Goal: Find specific page/section: Find specific page/section

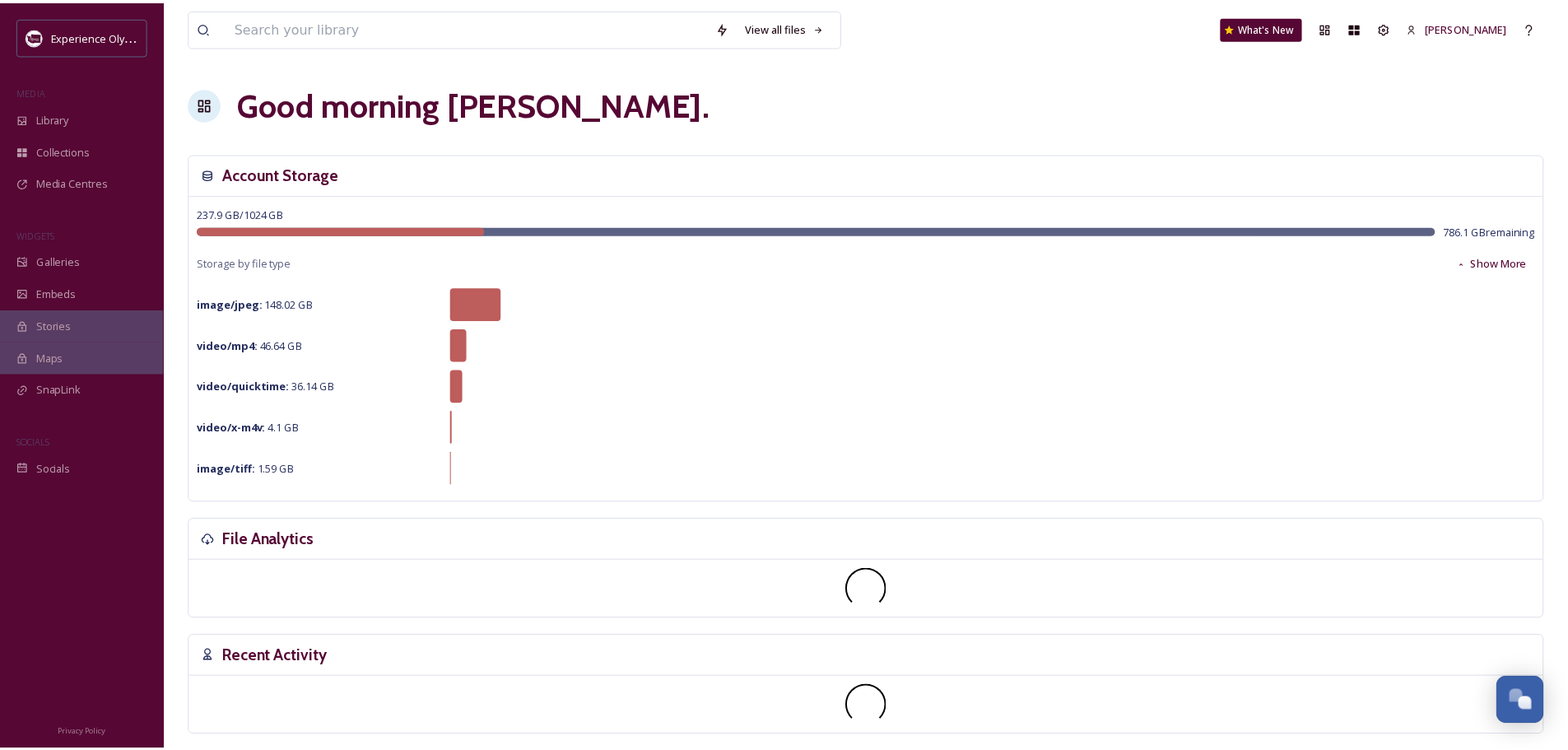
scroll to position [7373, 0]
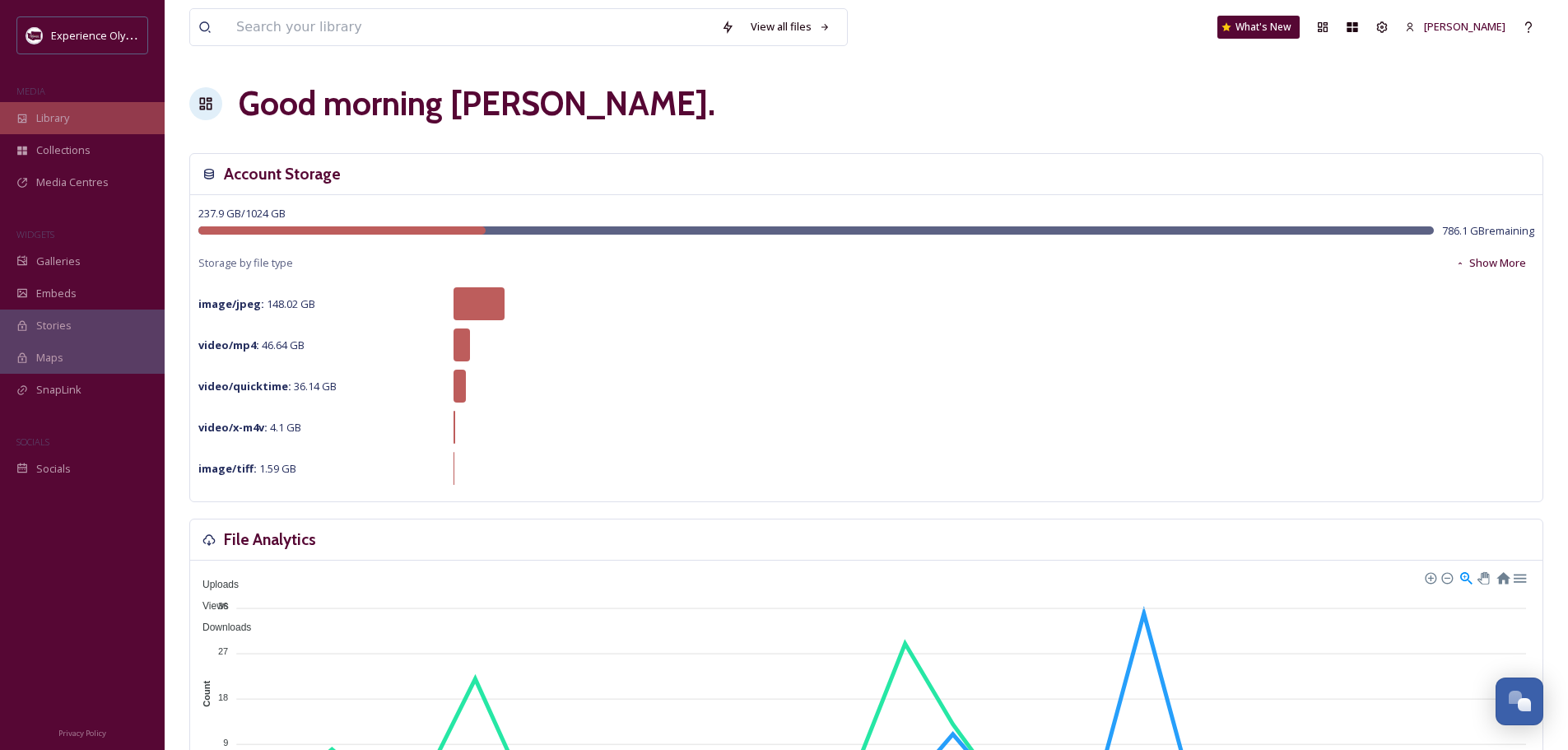
click at [70, 114] on span "Library" at bounding box center [52, 118] width 32 height 16
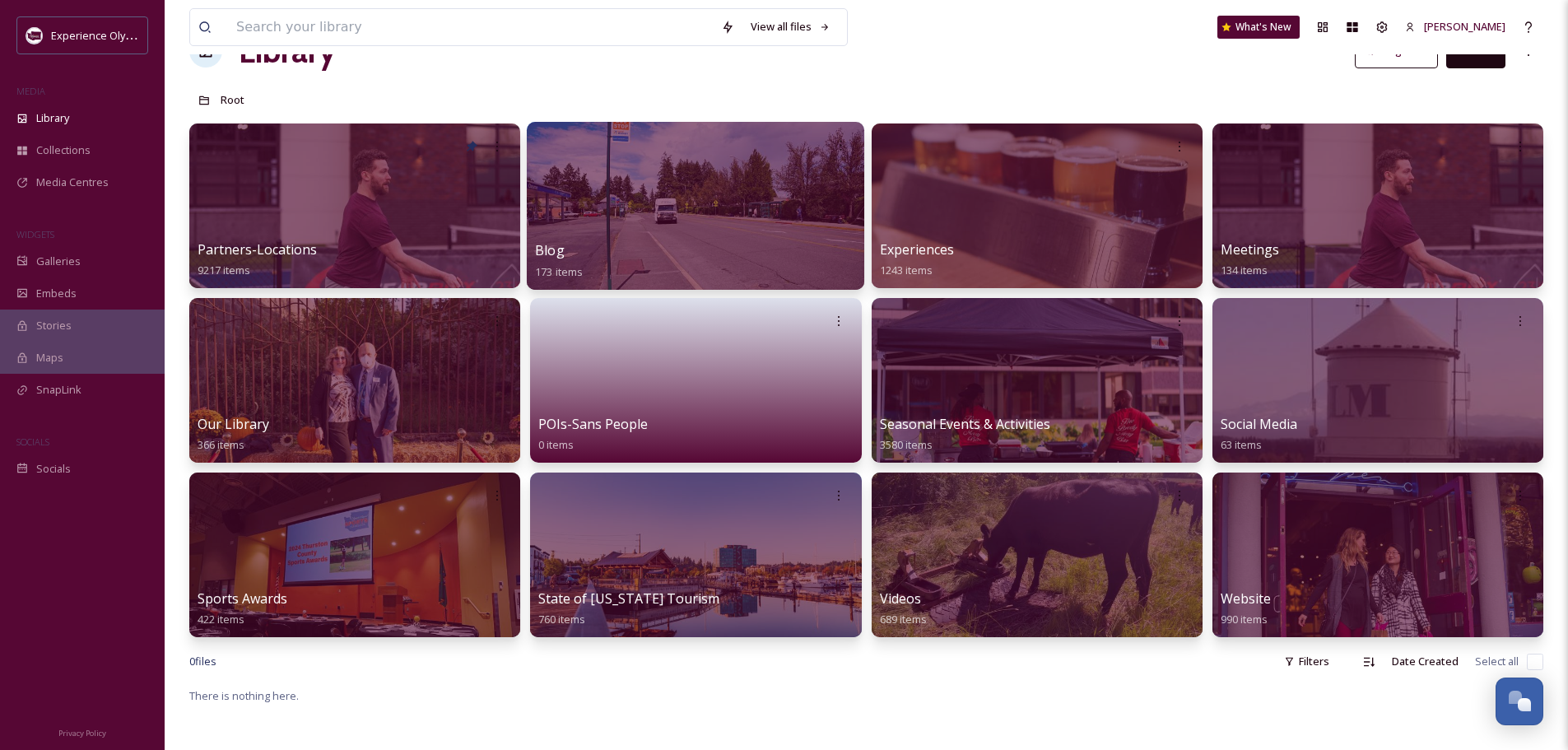
scroll to position [83, 0]
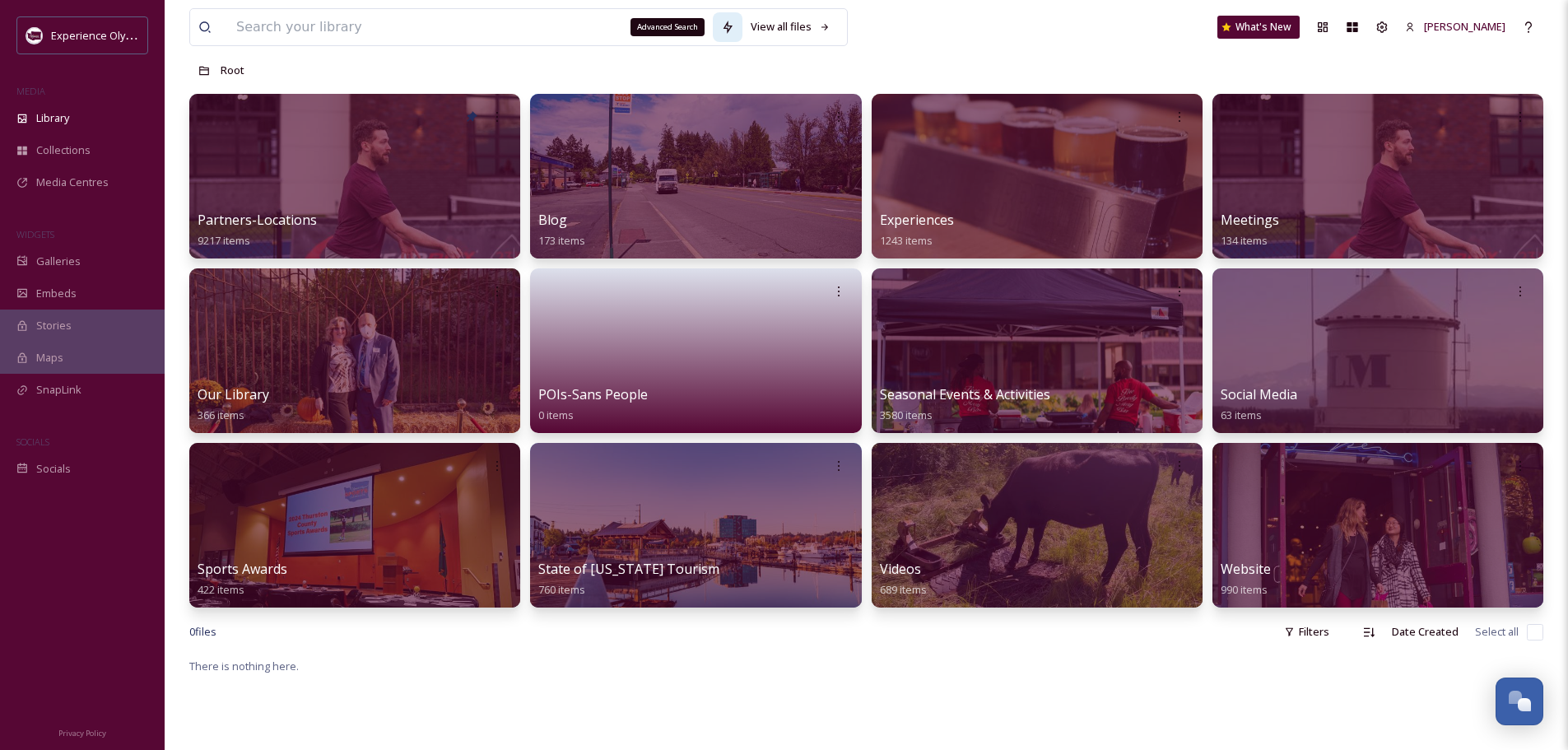
click at [722, 26] on icon at bounding box center [727, 27] width 13 height 13
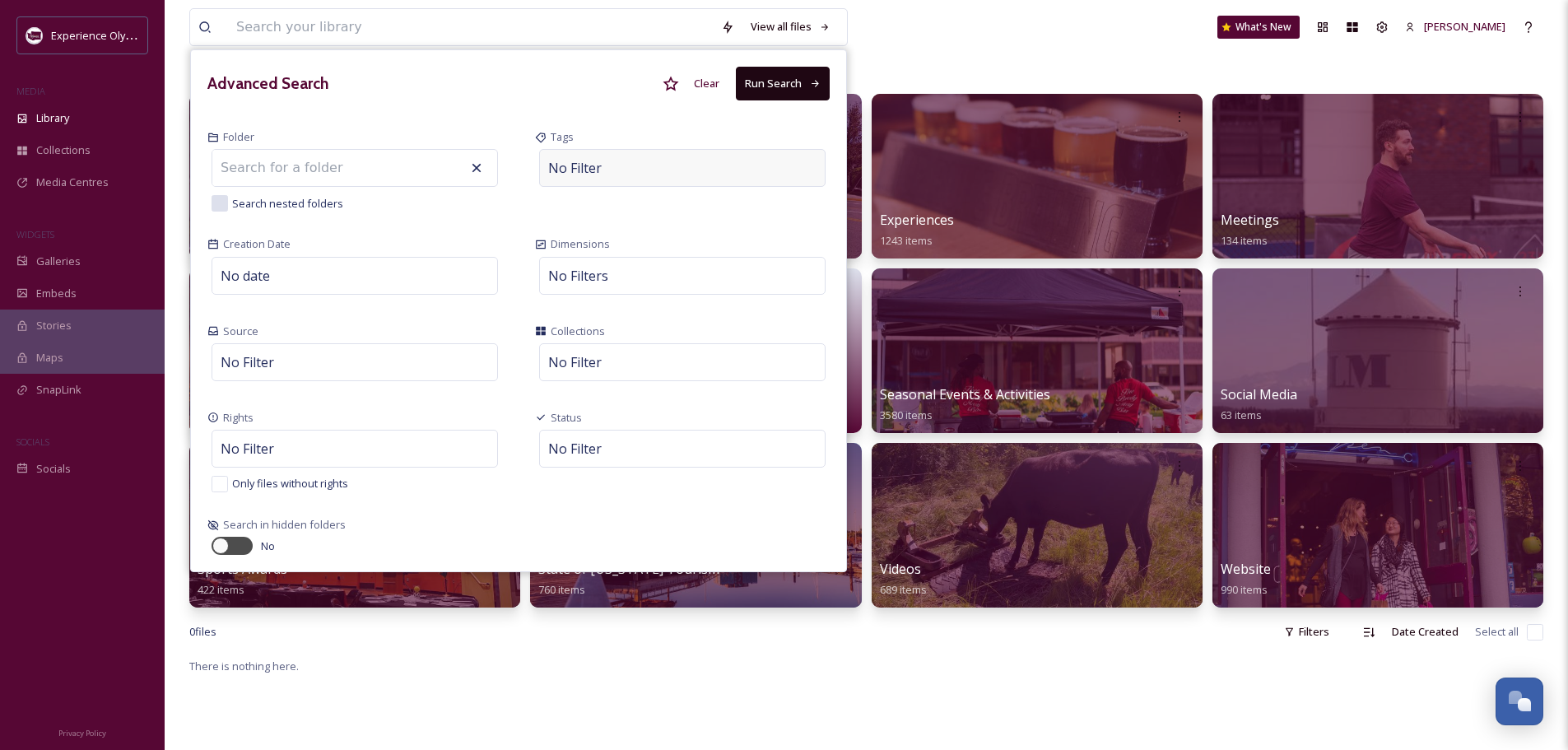
click at [637, 164] on div "No Filter" at bounding box center [682, 168] width 287 height 38
type input "a"
type input "farms"
type input "local farms"
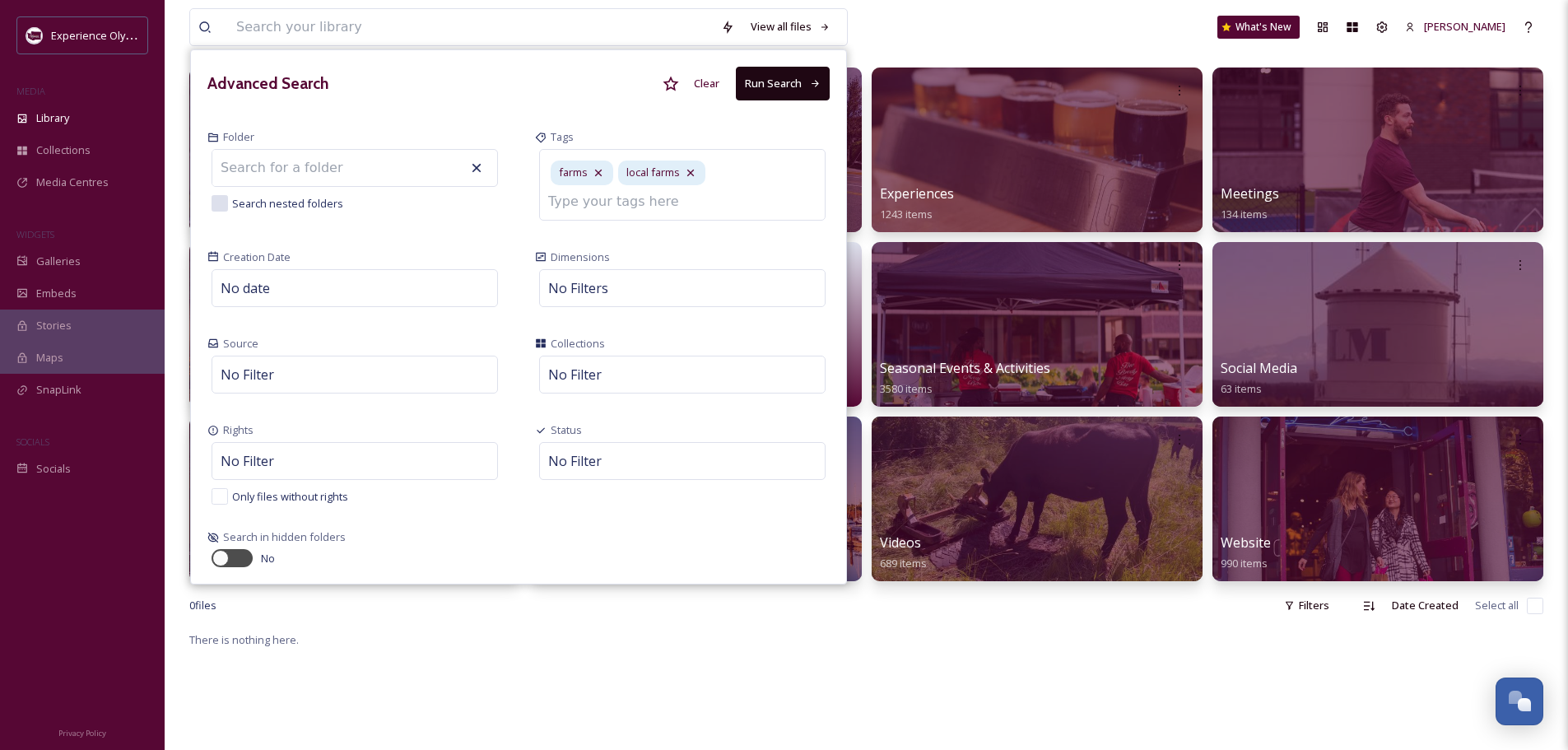
scroll to position [0, 0]
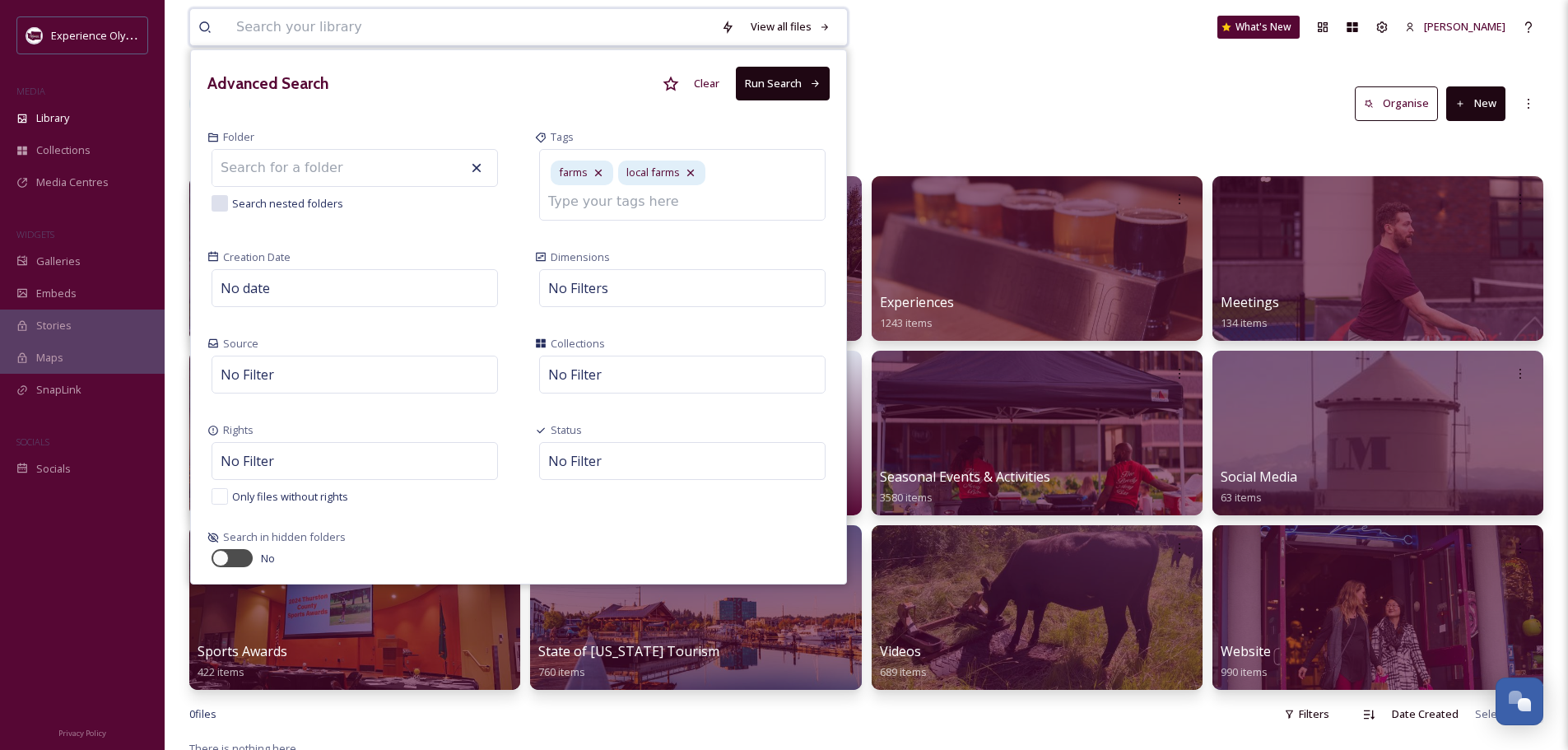
click at [773, 85] on button "Run Search" at bounding box center [782, 84] width 94 height 33
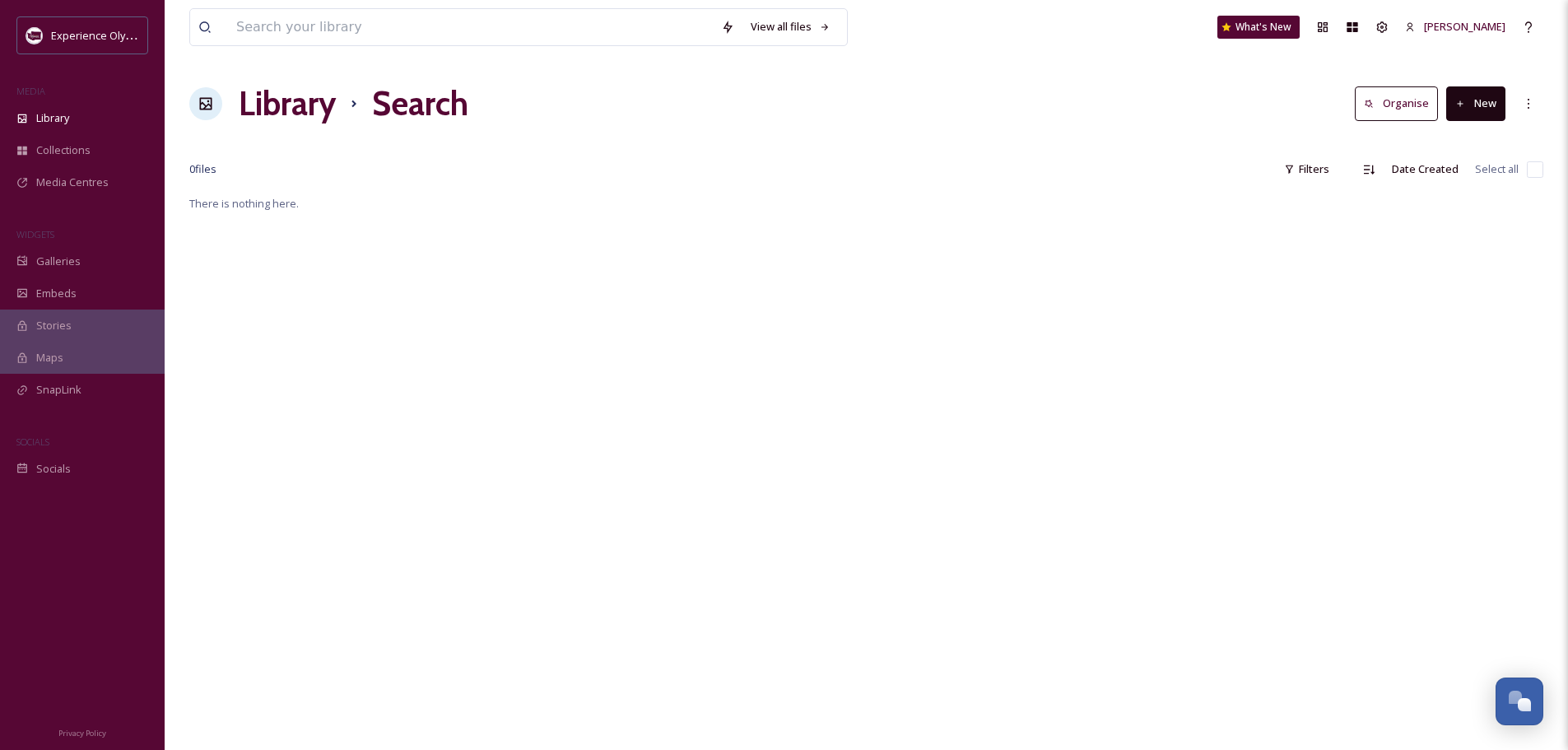
click at [297, 115] on h1 "Library" at bounding box center [287, 103] width 97 height 49
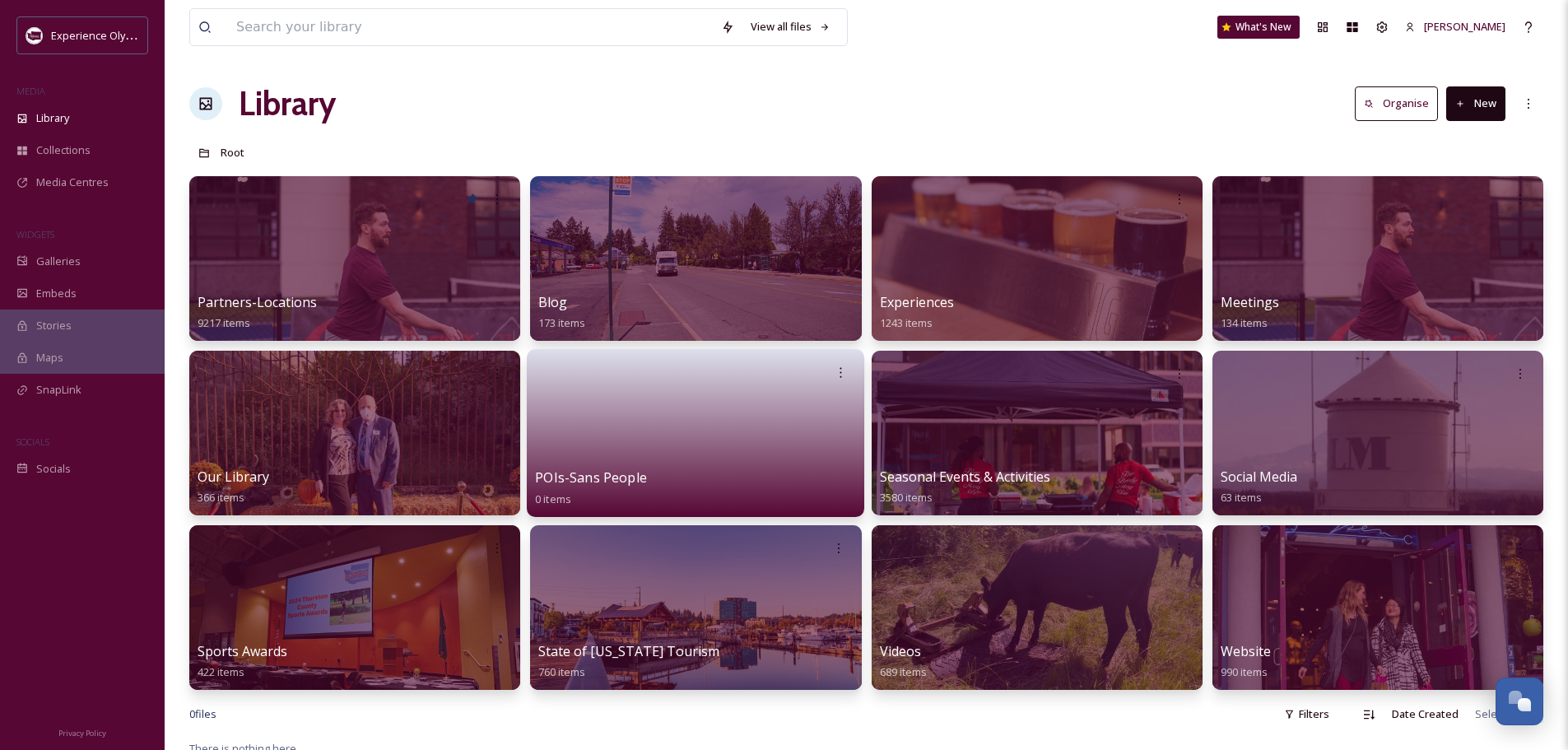
click at [726, 482] on div "POIs-Sans People 0 items" at bounding box center [696, 488] width 321 height 41
click at [420, 27] on input at bounding box center [470, 27] width 484 height 36
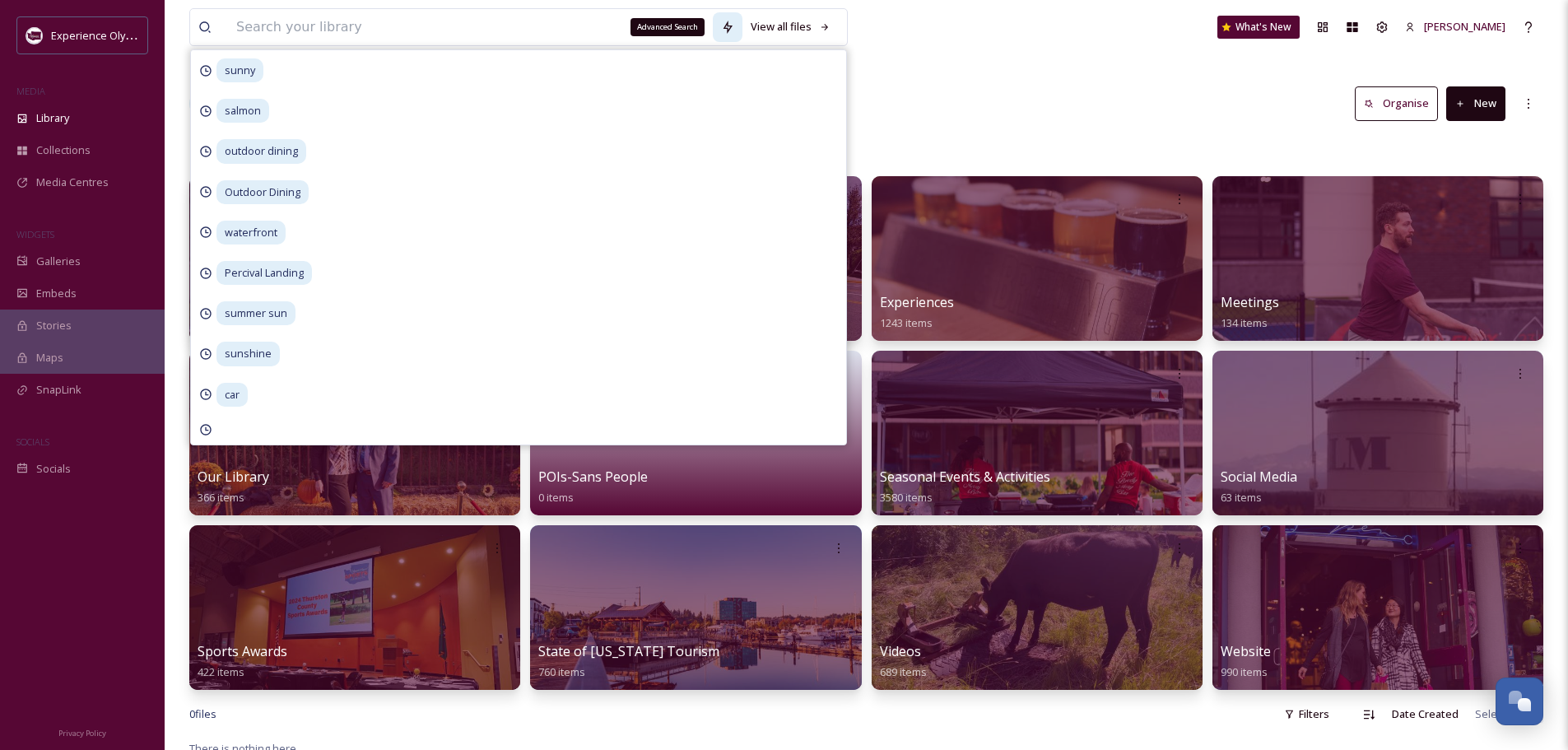
click at [733, 29] on icon at bounding box center [727, 27] width 13 height 13
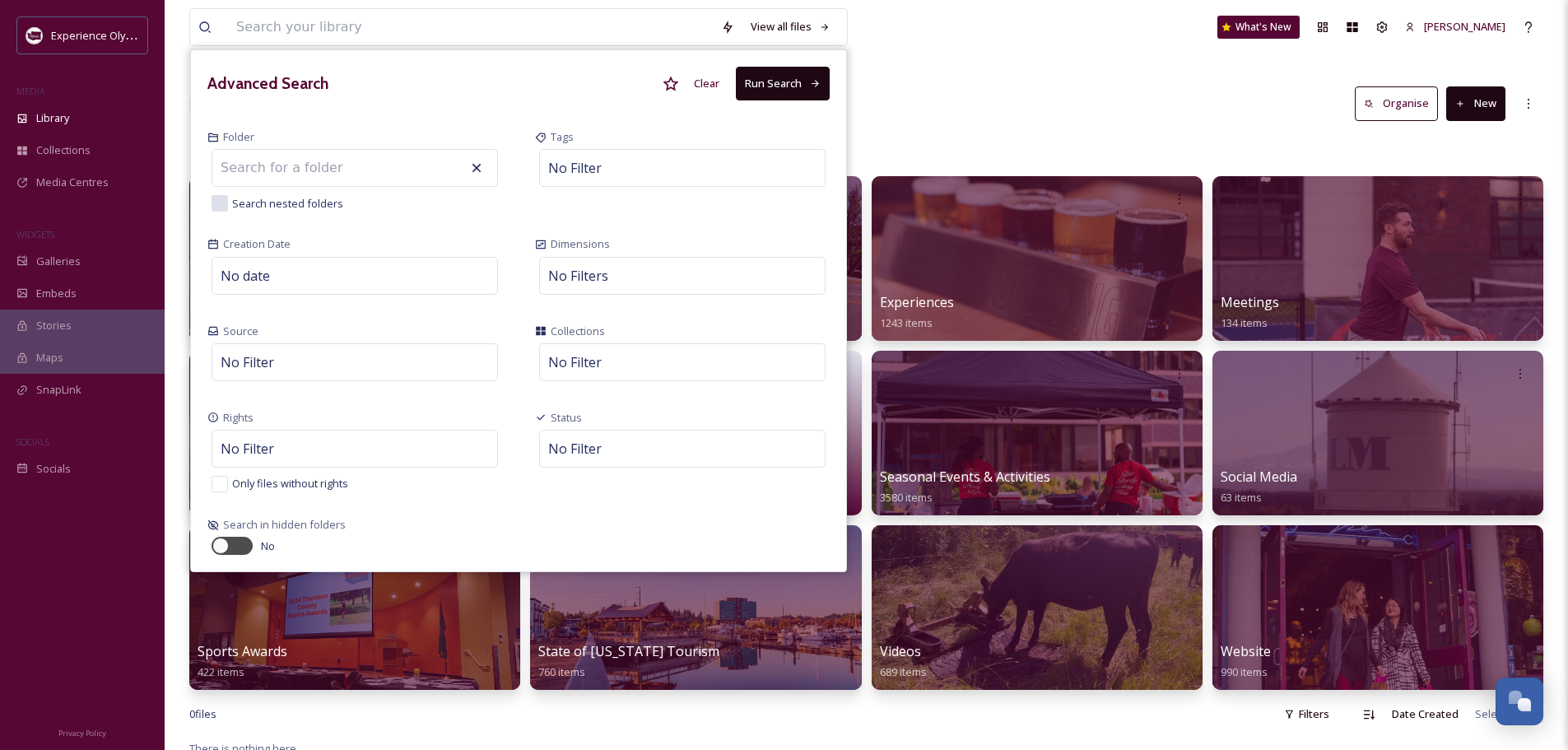
click at [354, 108] on div "Advanced Search Clear Run Search" at bounding box center [519, 84] width 655 height 67
click at [637, 166] on div "No Filter" at bounding box center [682, 168] width 287 height 38
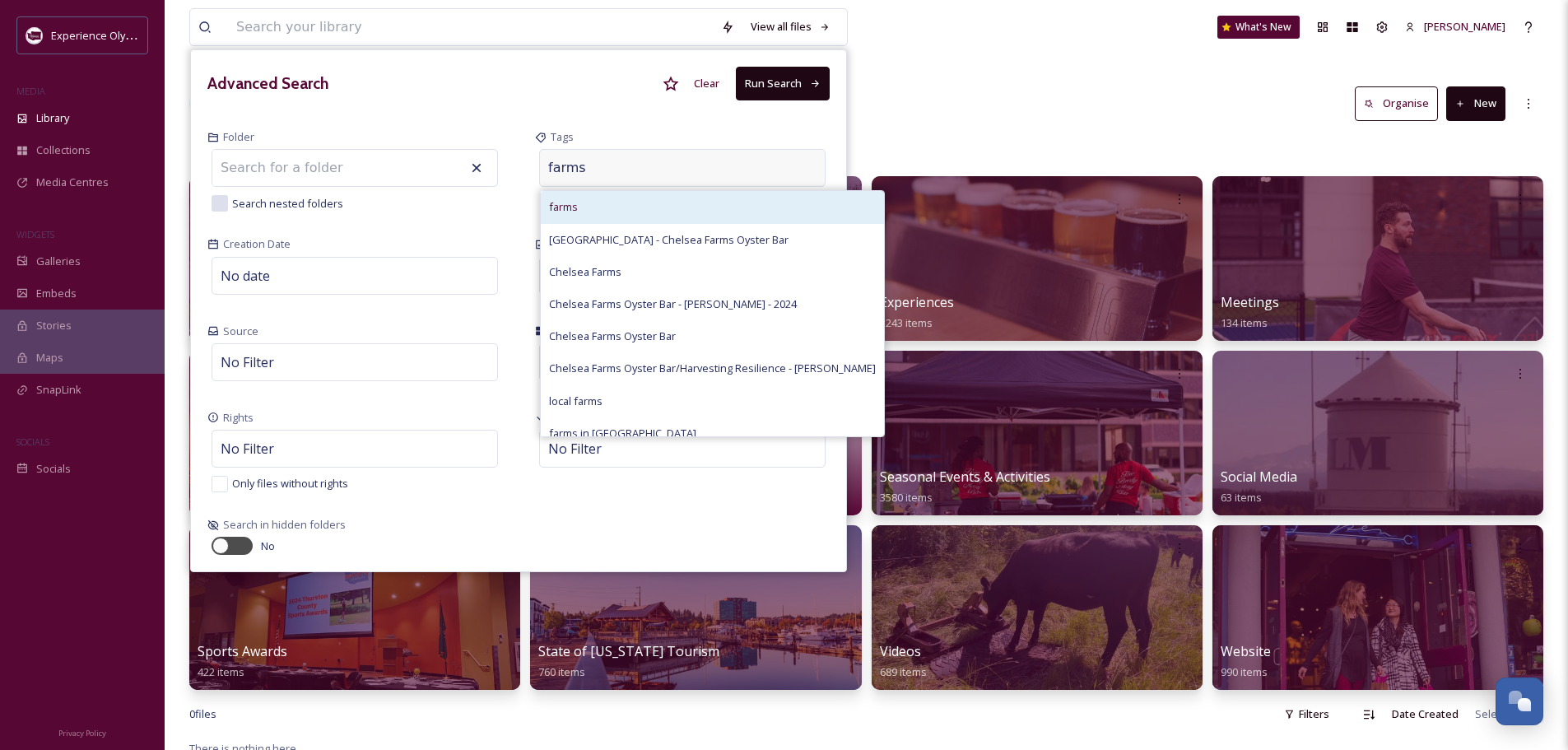
type input "farms"
click at [649, 209] on div "farms" at bounding box center [713, 207] width 343 height 32
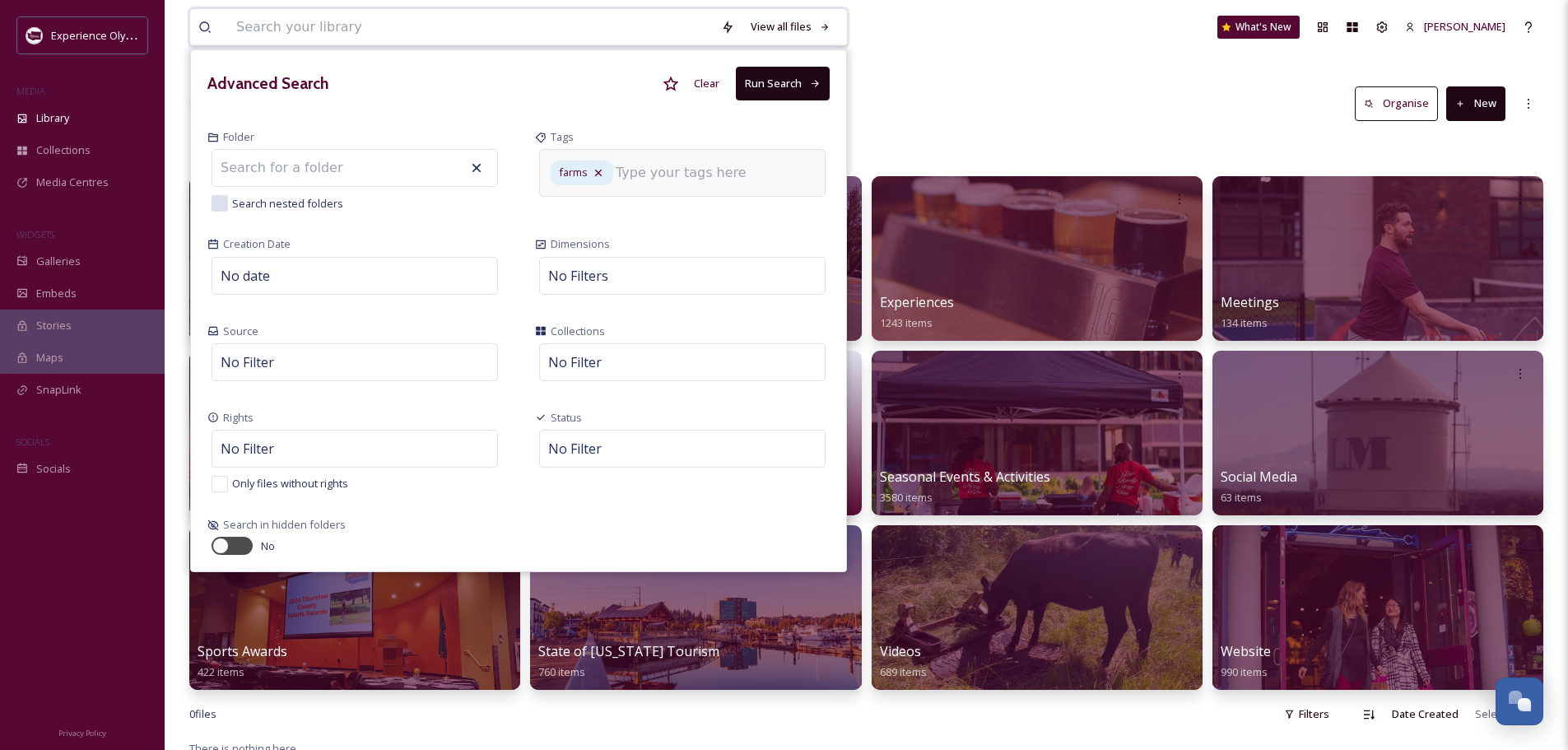
click at [777, 84] on button "Run Search" at bounding box center [782, 84] width 94 height 33
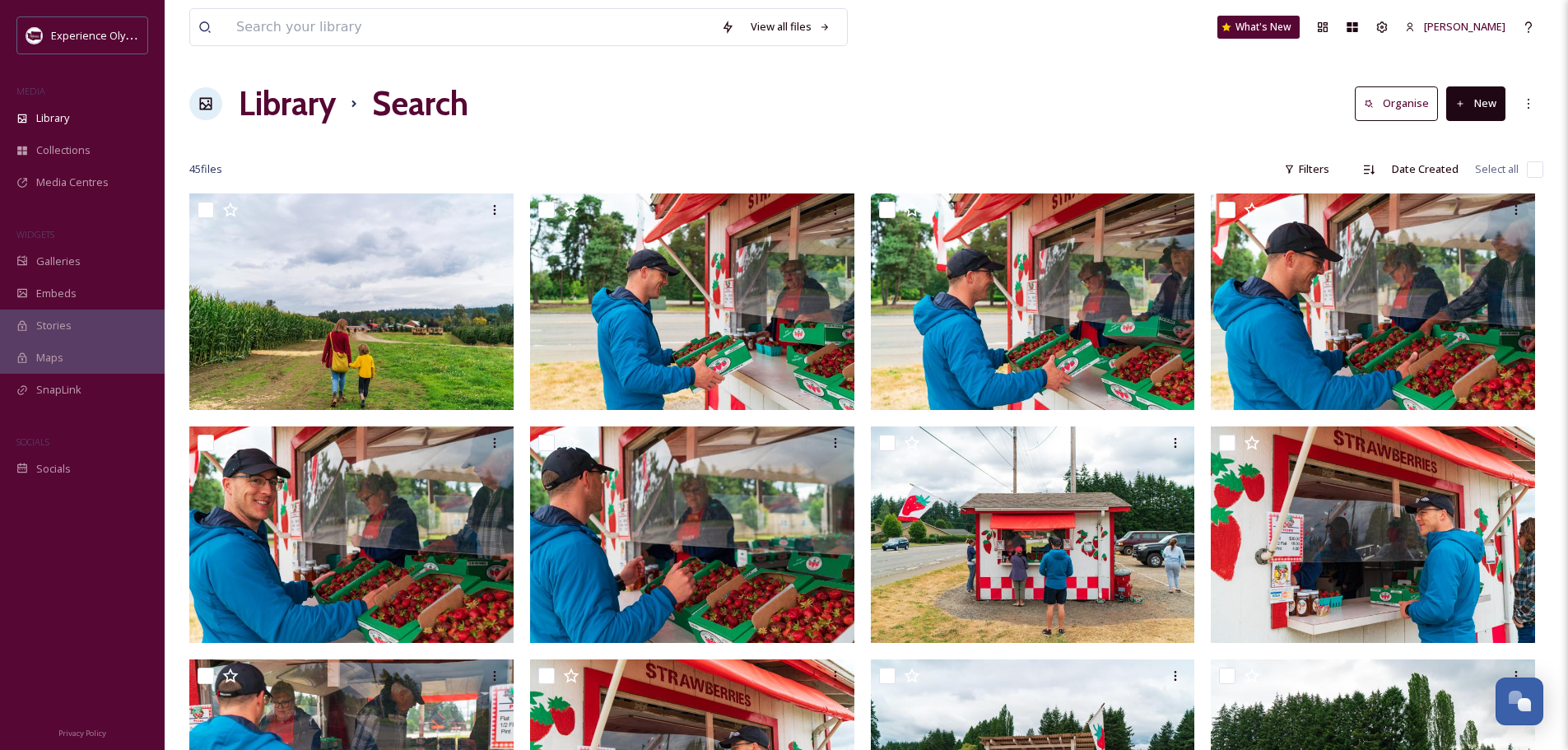
click at [301, 106] on h1 "Library" at bounding box center [287, 103] width 97 height 49
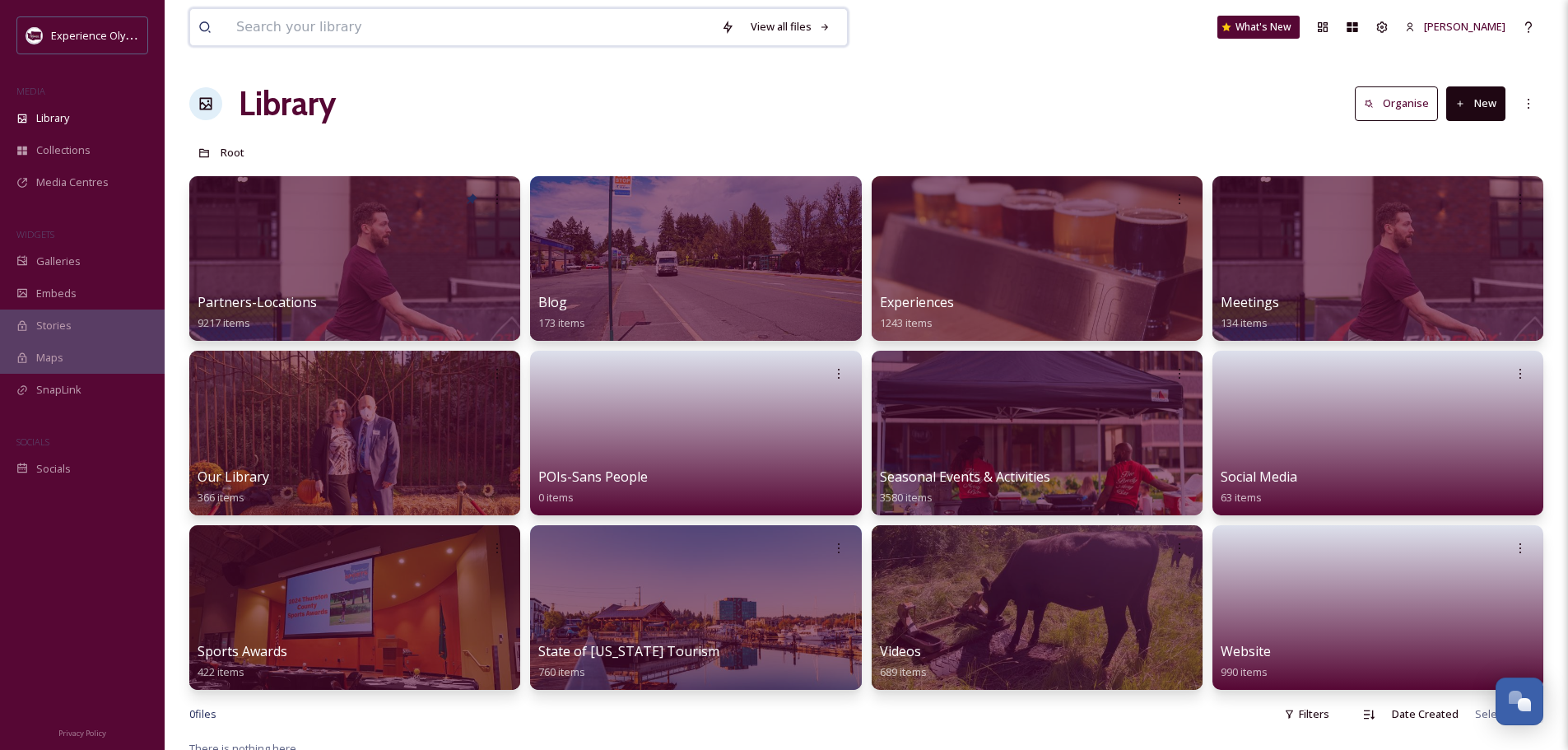
click at [421, 28] on input at bounding box center [470, 27] width 484 height 36
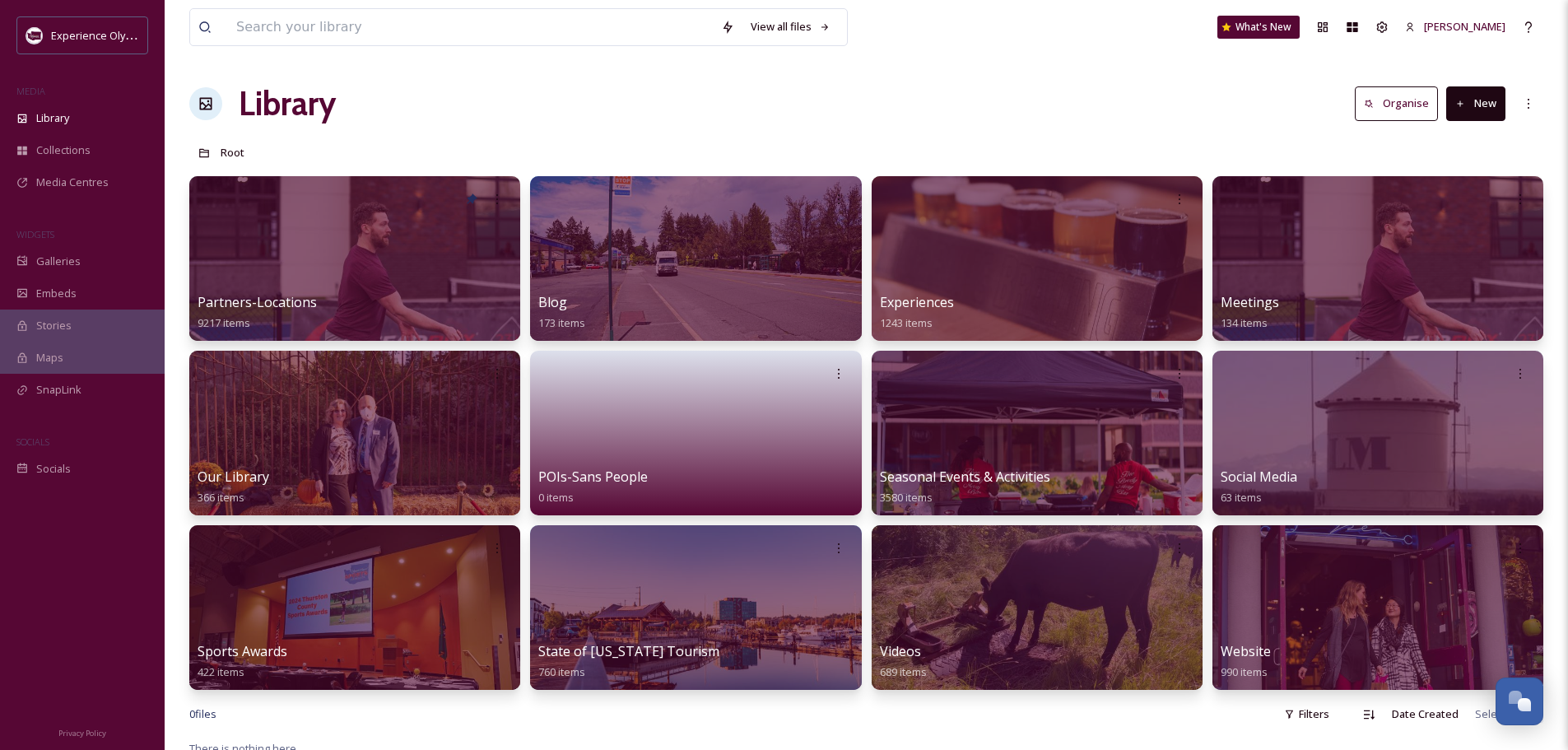
click at [965, 47] on div "View all files What's New [PERSON_NAME]" at bounding box center [866, 27] width 1354 height 55
click at [1405, 111] on button "Organise" at bounding box center [1396, 103] width 84 height 33
